Goal: Information Seeking & Learning: Learn about a topic

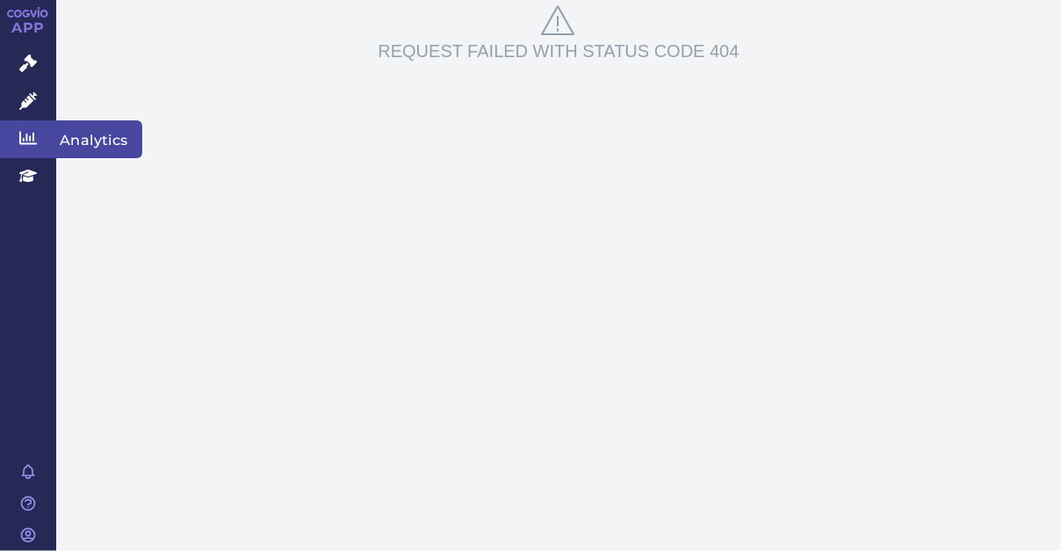
click at [82, 133] on span "Analytics" at bounding box center [99, 138] width 86 height 37
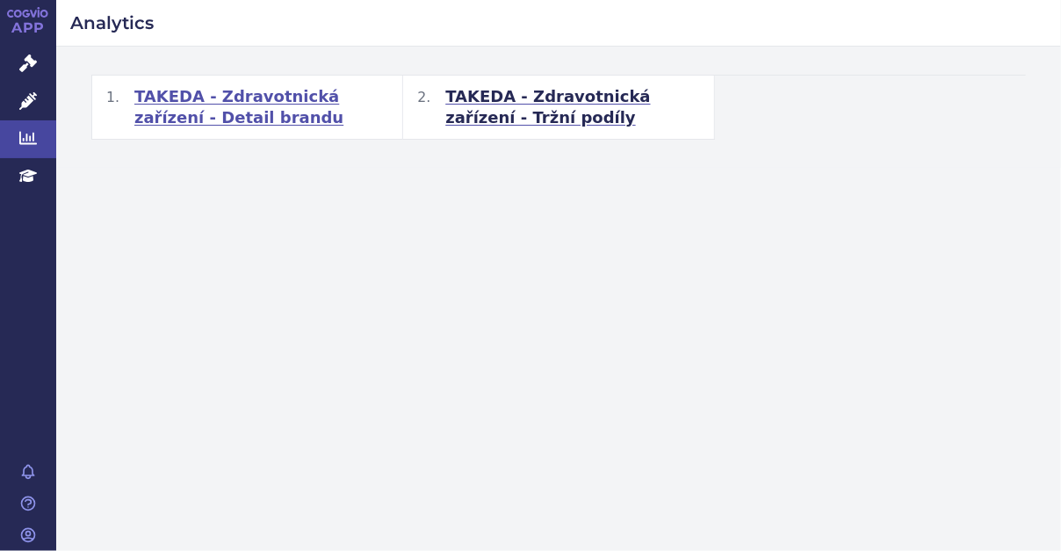
click at [165, 115] on span "TAKEDA - Zdravotnická zařízení - Detail brandu" at bounding box center [261, 107] width 254 height 42
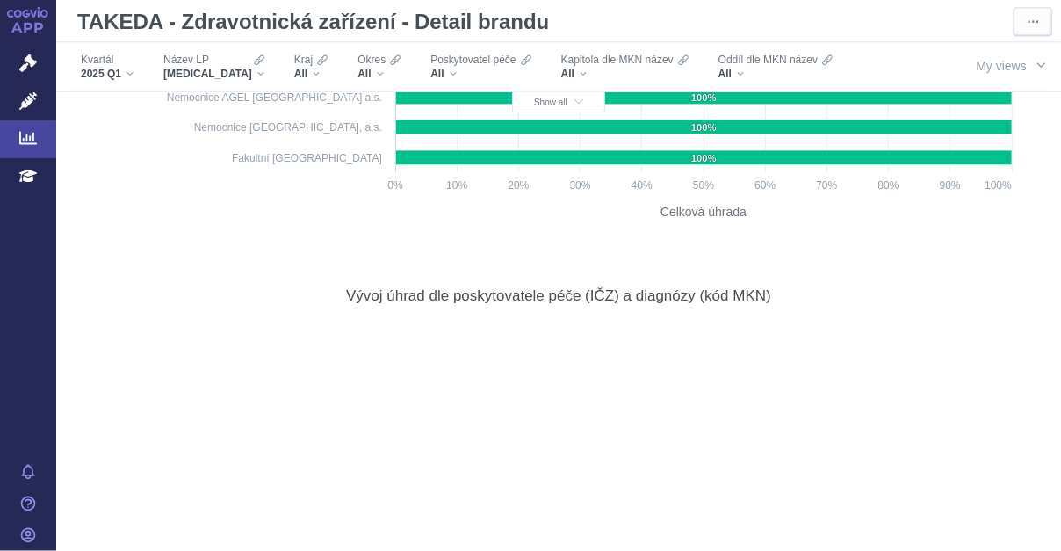
scroll to position [17516, 0]
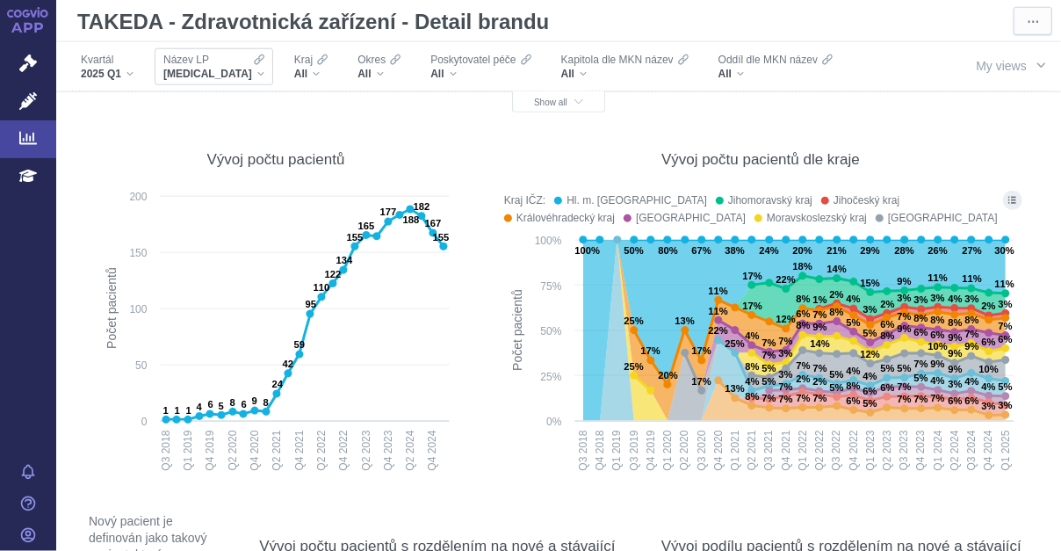
click at [227, 74] on div "[MEDICAL_DATA]" at bounding box center [213, 74] width 101 height 14
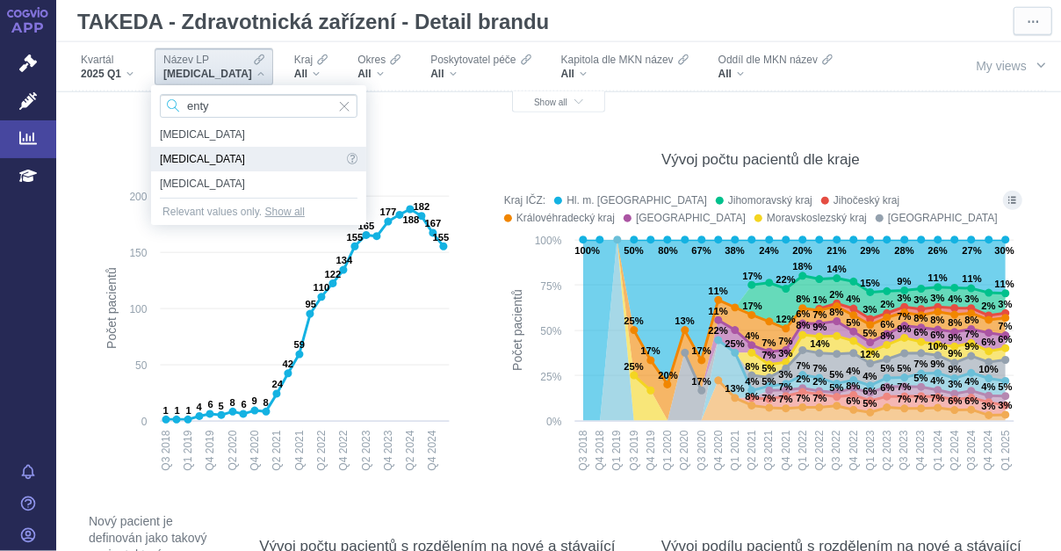
type input "enty"
click at [184, 157] on span "[MEDICAL_DATA]" at bounding box center [251, 159] width 183 height 25
click at [184, 157] on div "Vývoj počtu pacientů" at bounding box center [275, 158] width 369 height 19
